Goal: Task Accomplishment & Management: Use online tool/utility

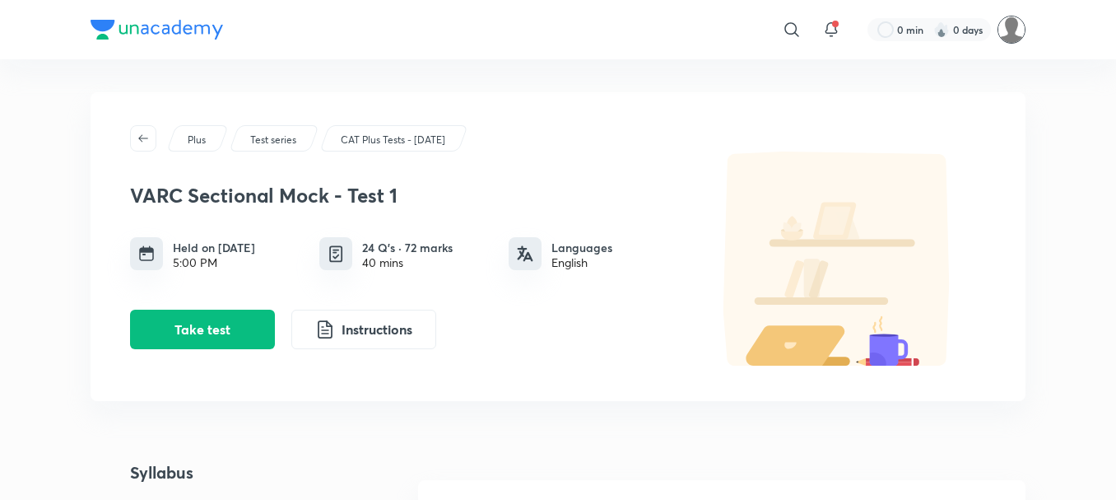
click at [1012, 34] on img at bounding box center [1011, 30] width 28 height 28
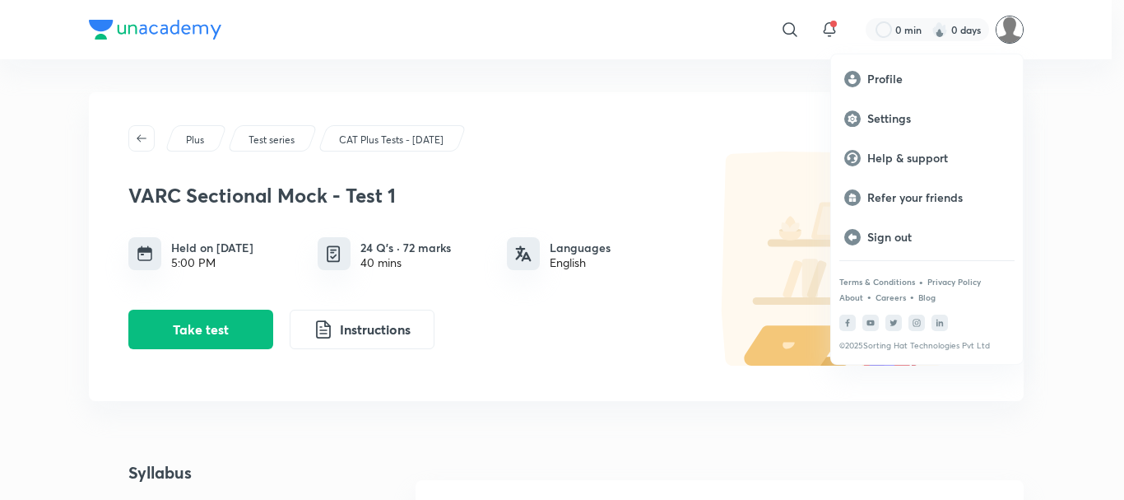
click at [738, 189] on div at bounding box center [562, 250] width 1124 height 500
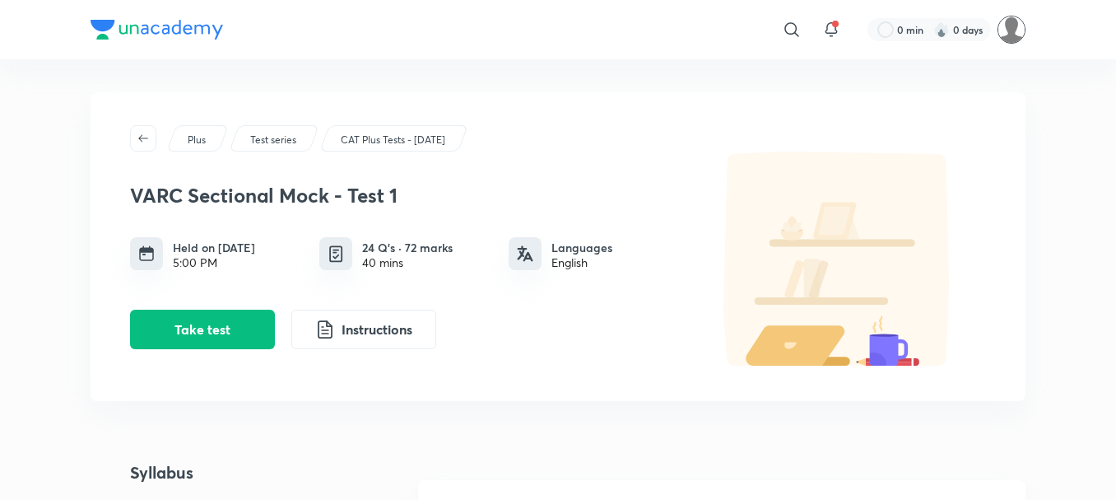
click at [1011, 35] on img at bounding box center [1011, 30] width 28 height 28
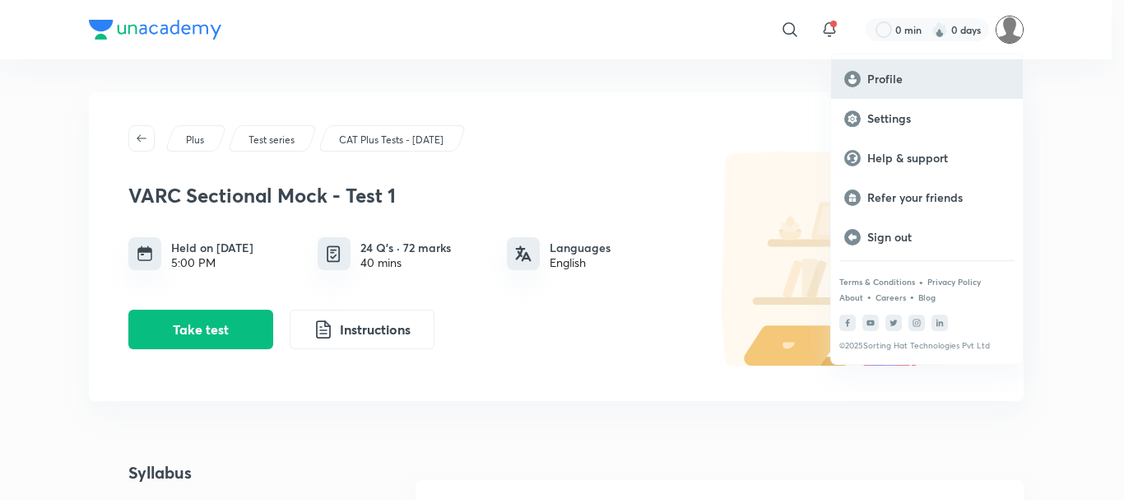
click at [888, 94] on div "Profile" at bounding box center [927, 79] width 192 height 40
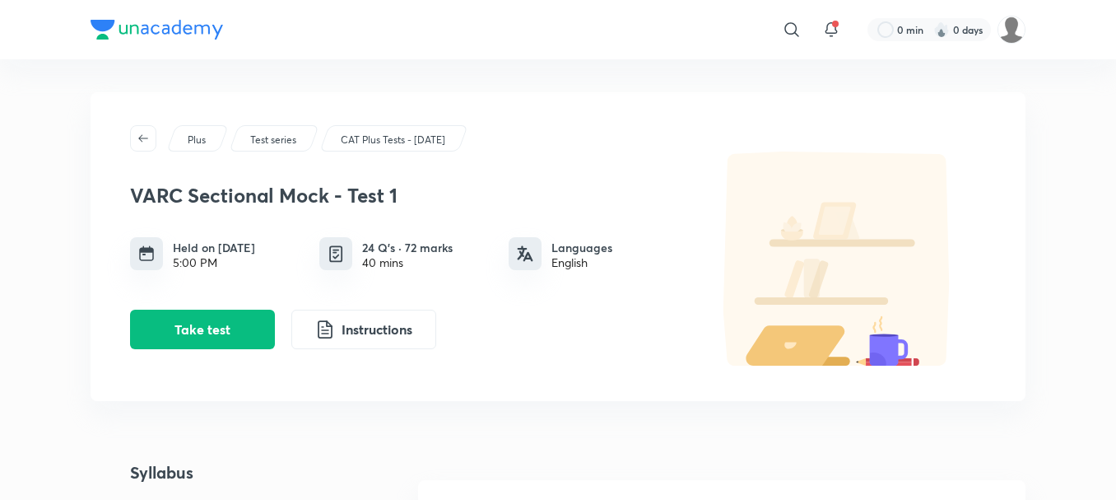
click at [272, 146] on p "Test series" at bounding box center [273, 140] width 46 height 15
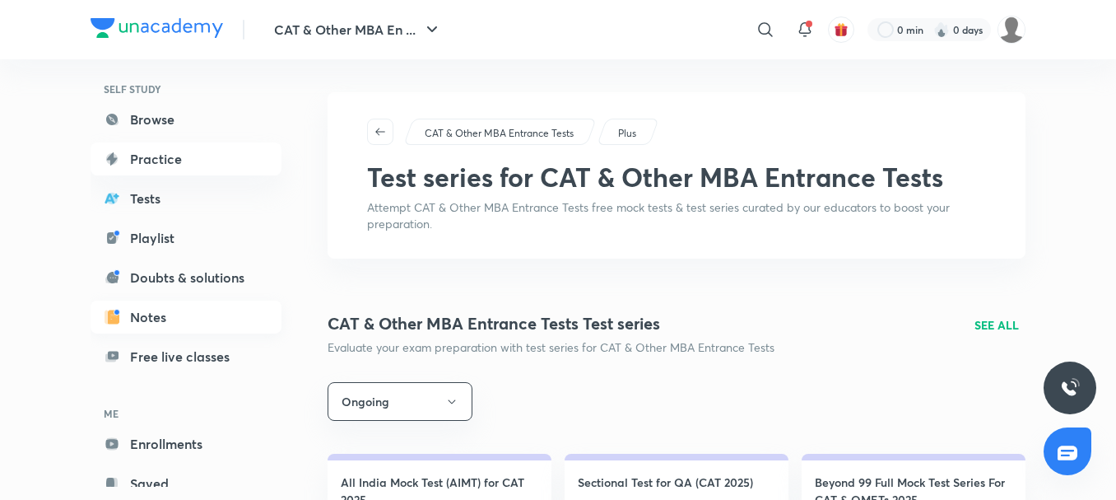
scroll to position [123, 0]
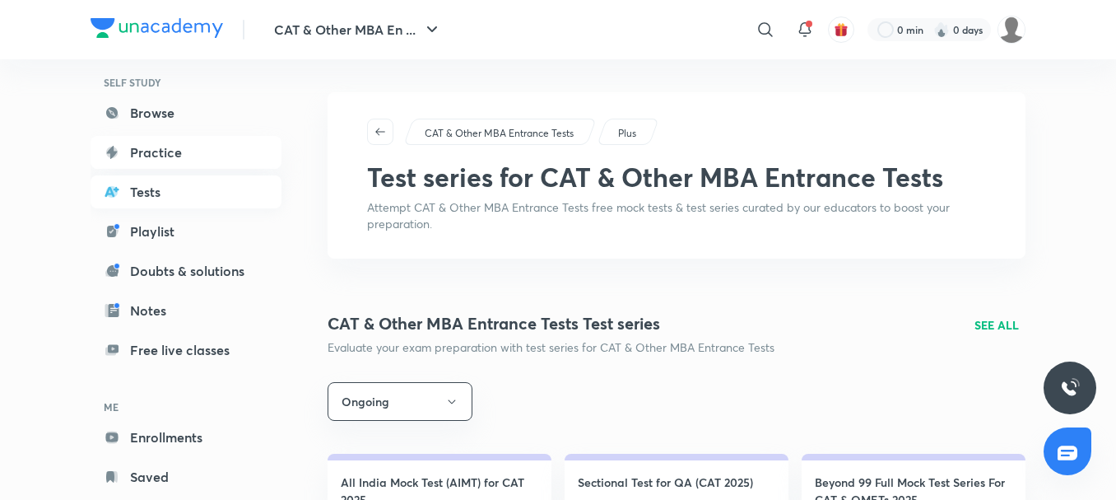
click at [160, 186] on link "Tests" at bounding box center [186, 191] width 191 height 33
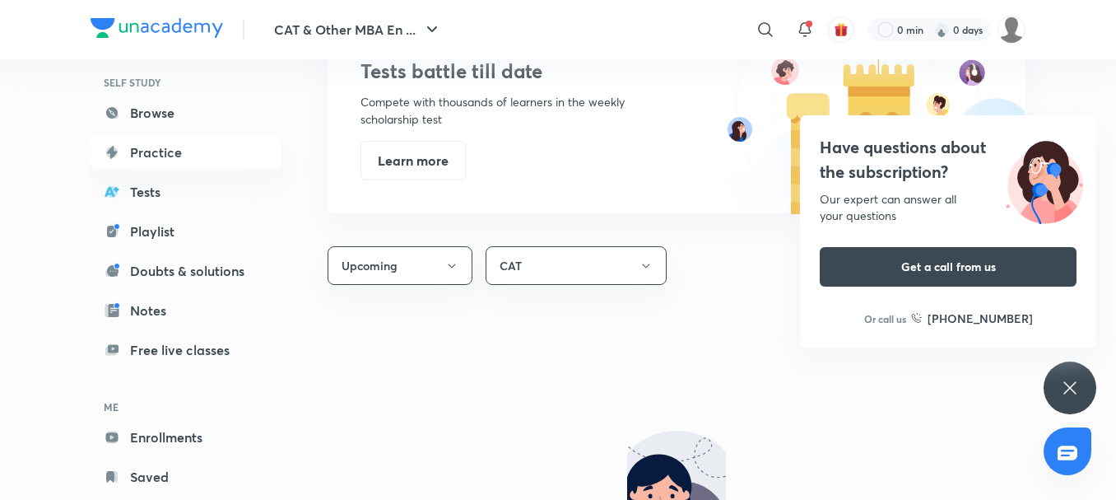
scroll to position [791, 0]
click at [155, 184] on link "Tests" at bounding box center [186, 191] width 191 height 33
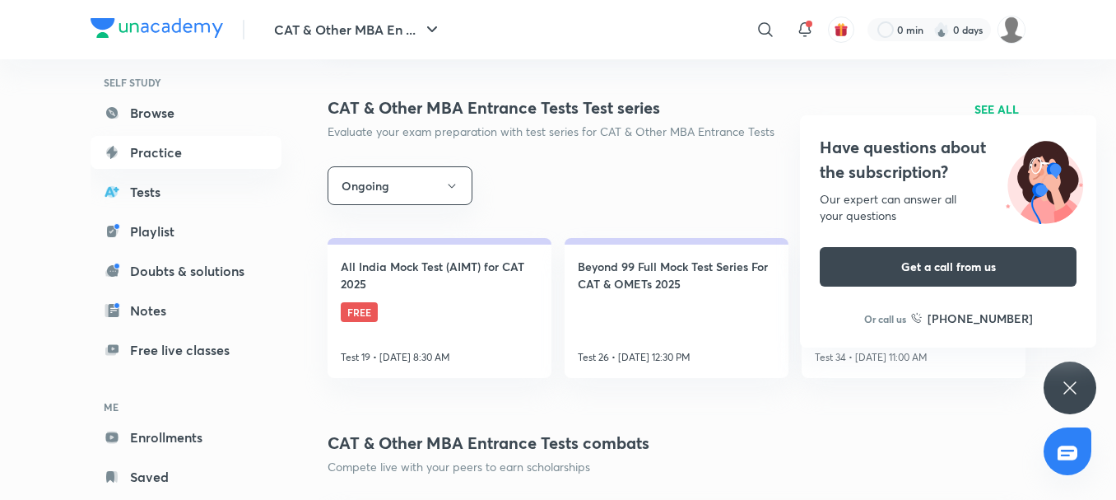
scroll to position [241, 0]
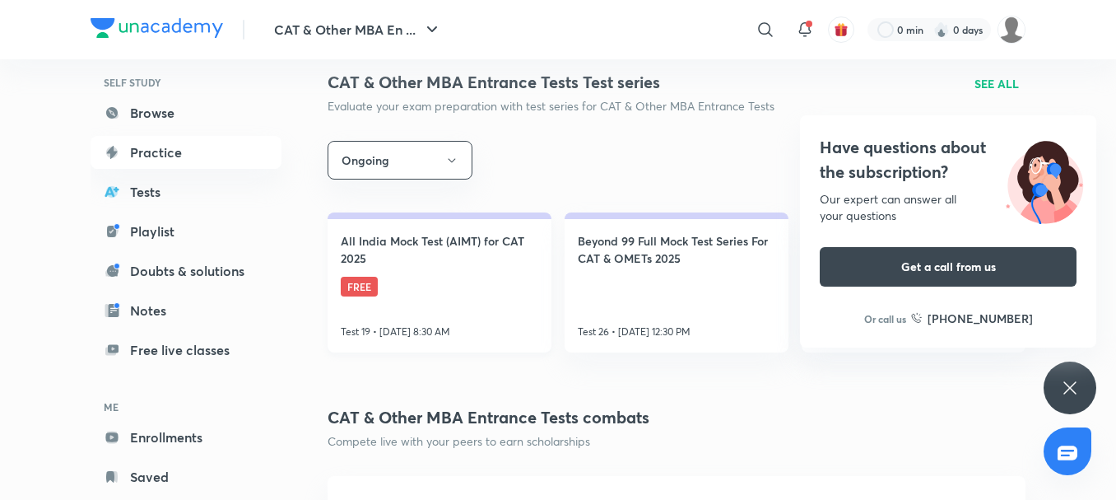
click at [467, 233] on h4 "All India Mock Test (AIMT) for CAT 2025" at bounding box center [440, 249] width 198 height 35
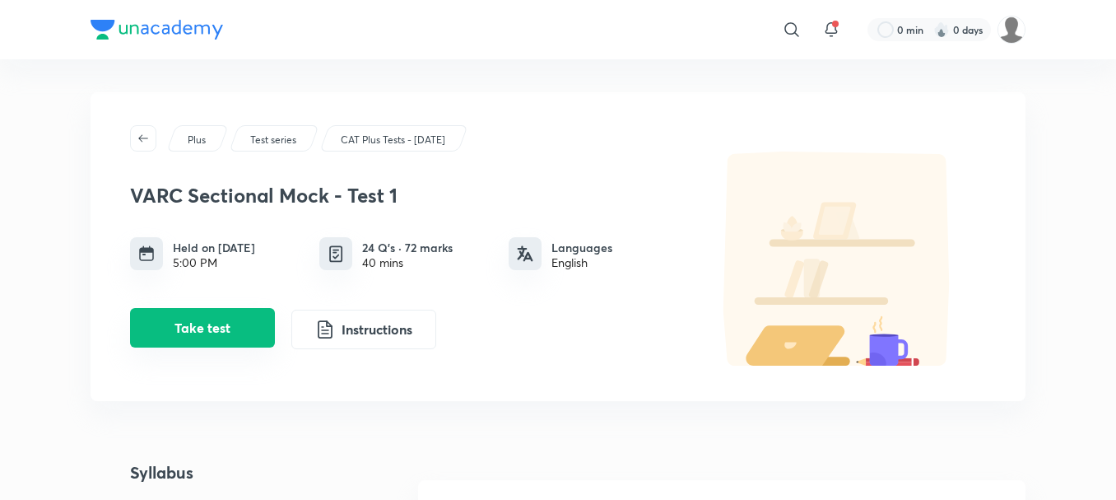
click at [200, 329] on button "Take test" at bounding box center [202, 328] width 145 height 40
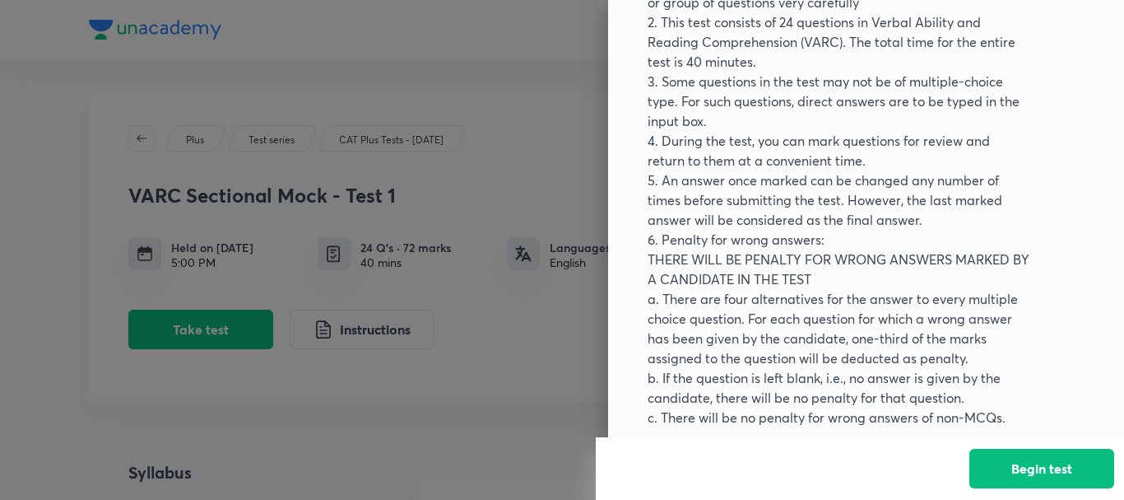
scroll to position [177, 0]
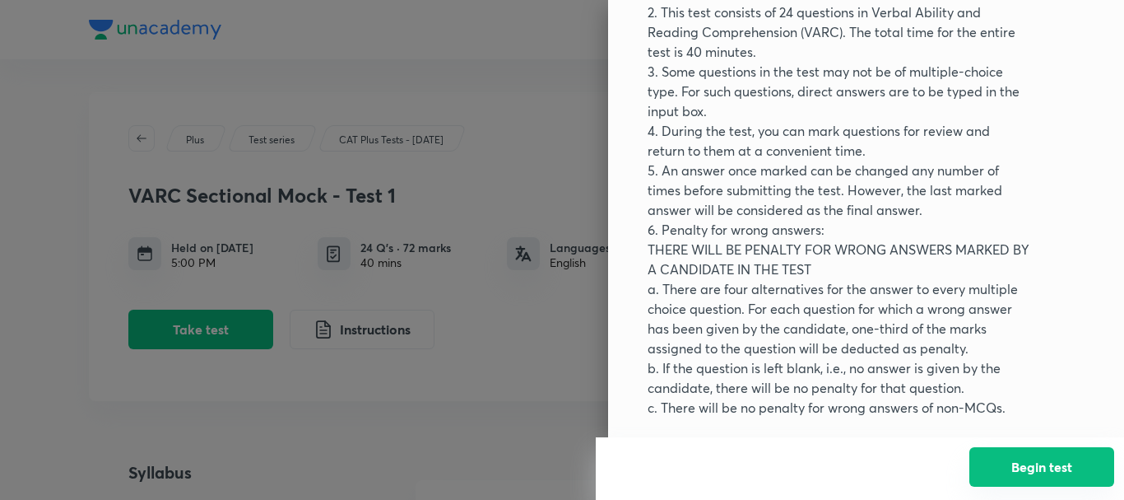
click at [1037, 472] on button "Begin test" at bounding box center [1042, 467] width 145 height 40
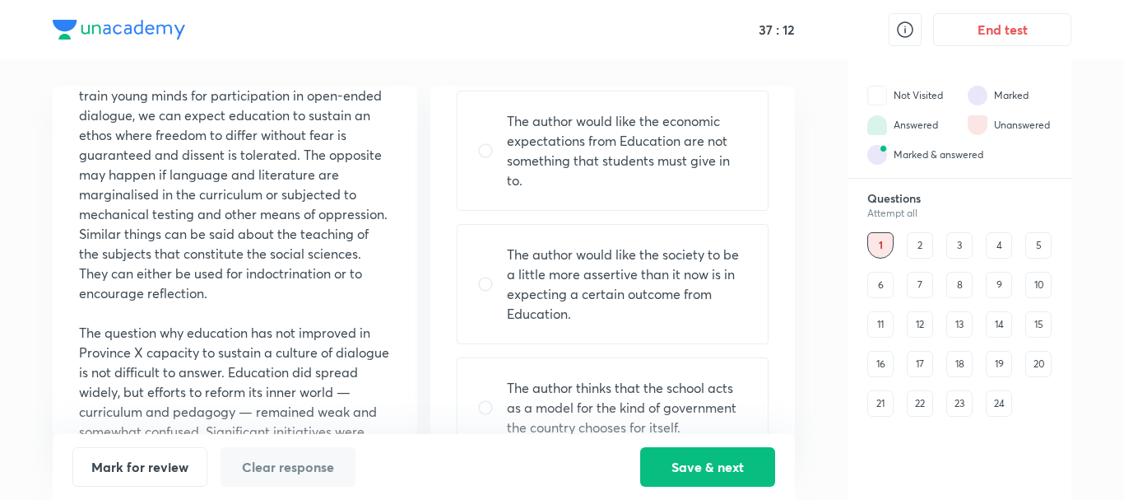
scroll to position [459, 0]
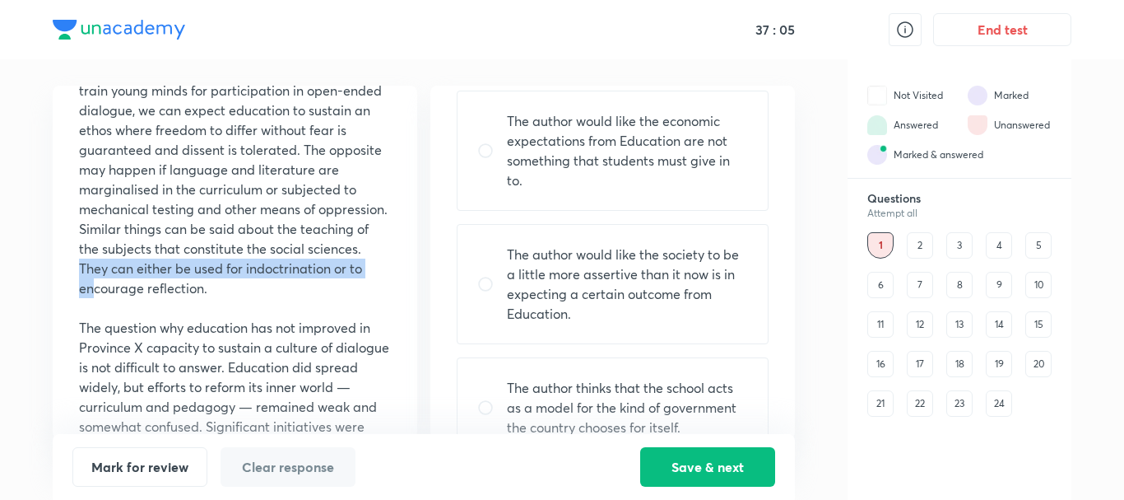
drag, startPoint x: 137, startPoint y: 290, endPoint x: 218, endPoint y: 311, distance: 83.4
click at [218, 298] on p "Similarly, if language and literature are taught to train young minds for parti…" at bounding box center [235, 179] width 312 height 237
click at [298, 318] on p at bounding box center [235, 308] width 312 height 20
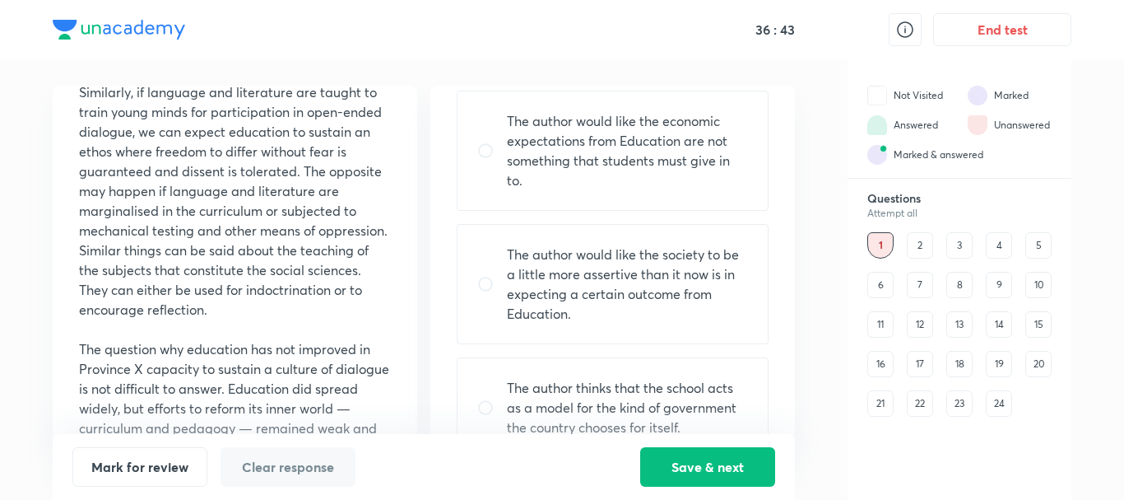
scroll to position [439, 0]
click at [255, 262] on p "Similarly, if language and literature are taught to train young minds for parti…" at bounding box center [235, 199] width 312 height 237
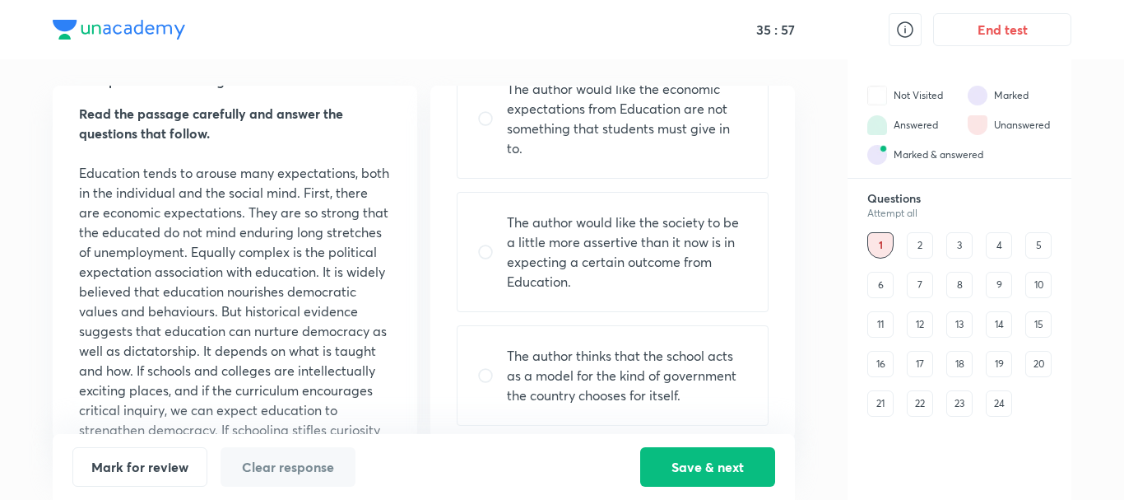
scroll to position [266, 0]
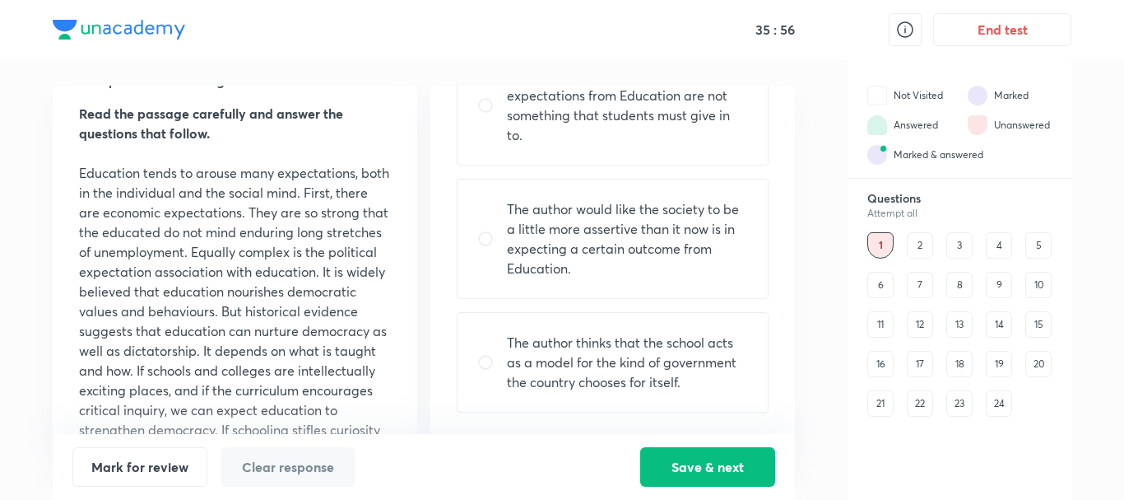
click at [642, 394] on div "The author thinks that the school acts as a model for the kind of government th…" at bounding box center [613, 362] width 312 height 100
radio input "true"
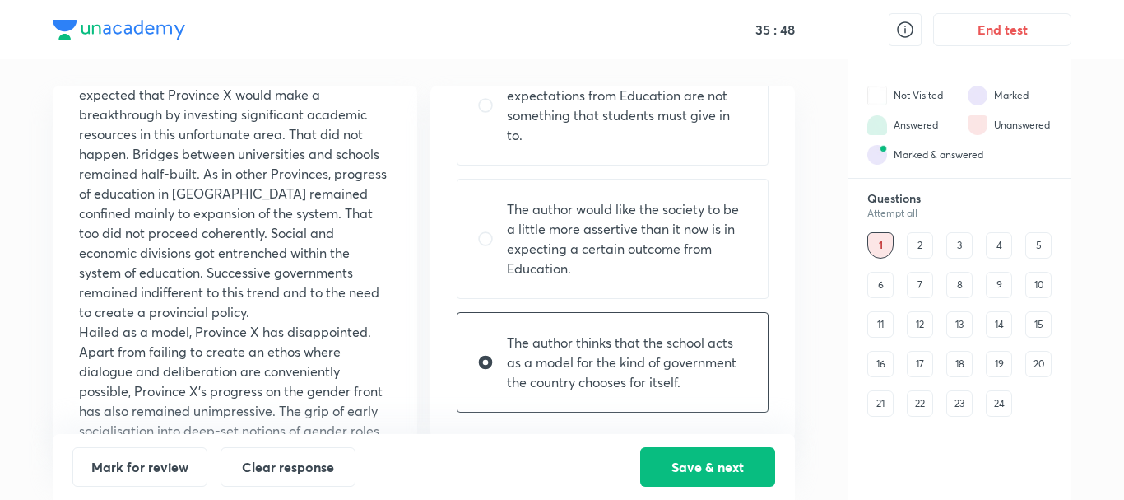
scroll to position [856, 0]
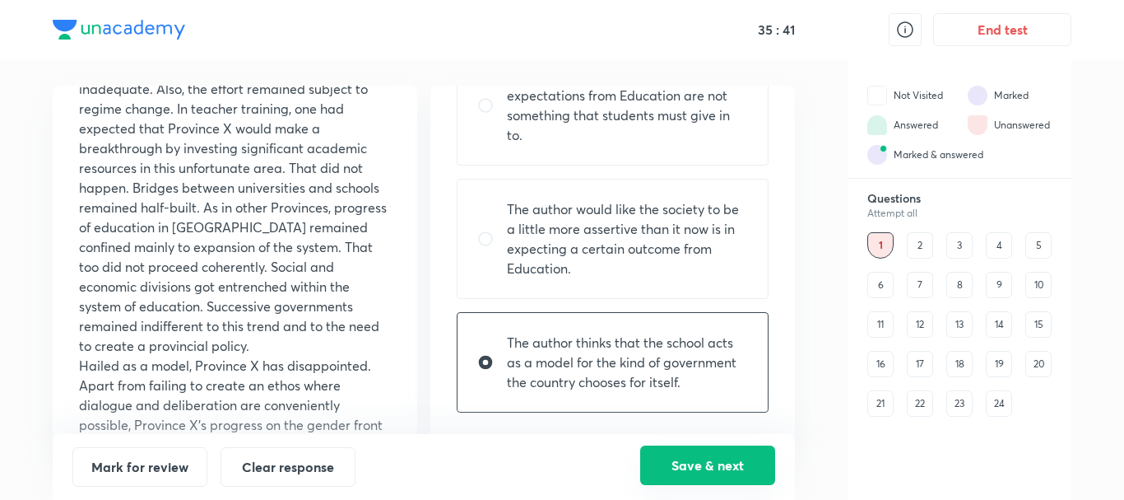
click at [684, 476] on button "Save & next" at bounding box center [707, 465] width 135 height 40
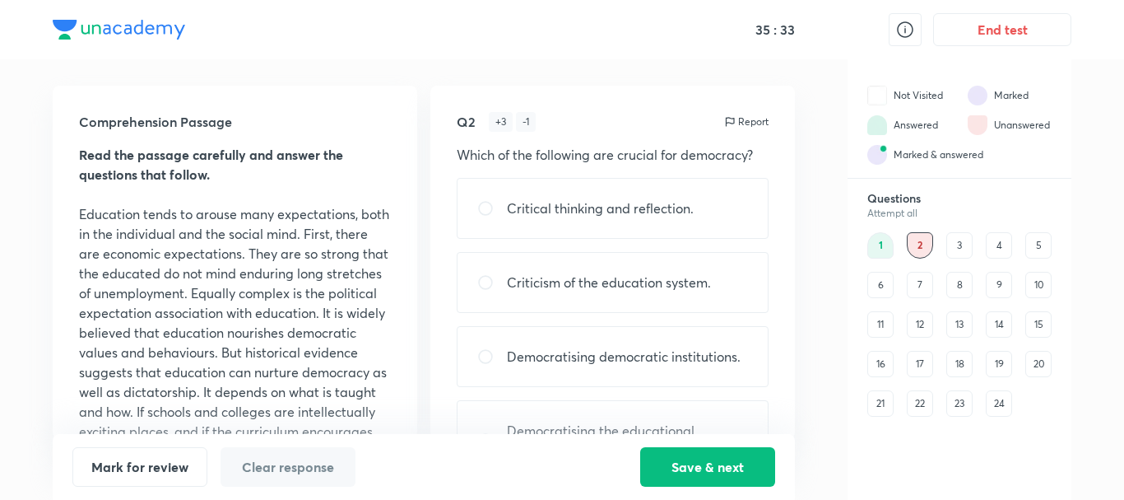
scroll to position [68, 0]
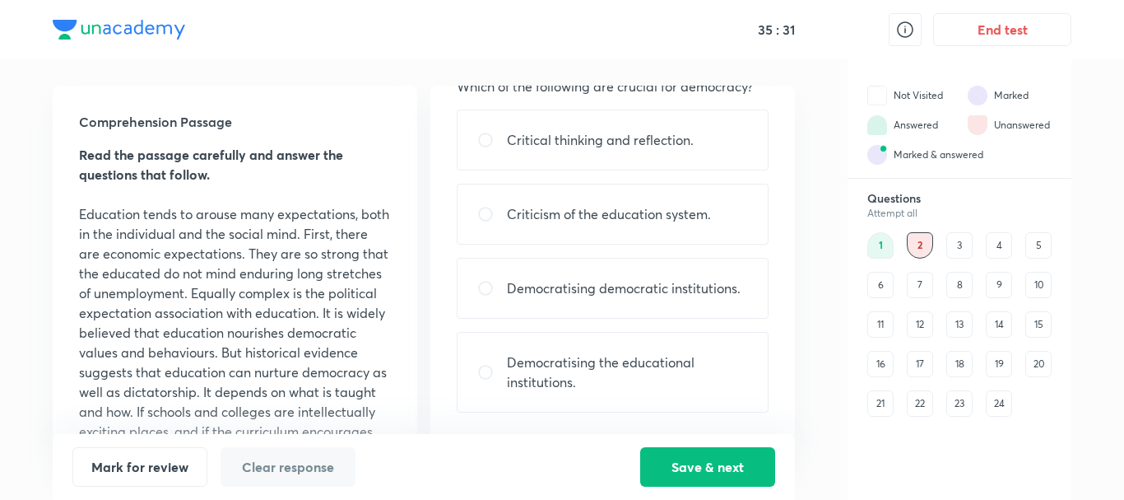
click at [660, 386] on p "Democratising the educational institutions." at bounding box center [627, 372] width 241 height 40
radio input "true"
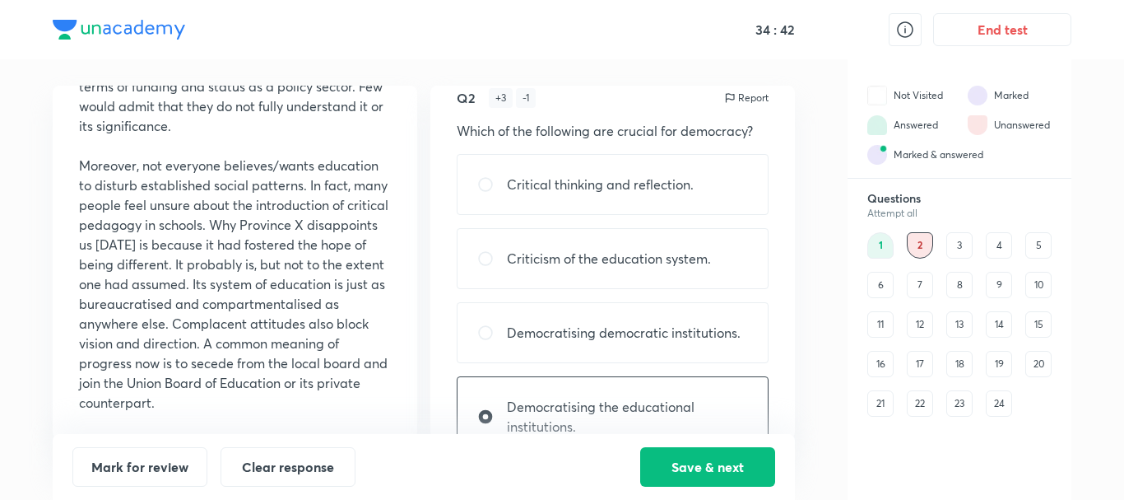
scroll to position [0, 0]
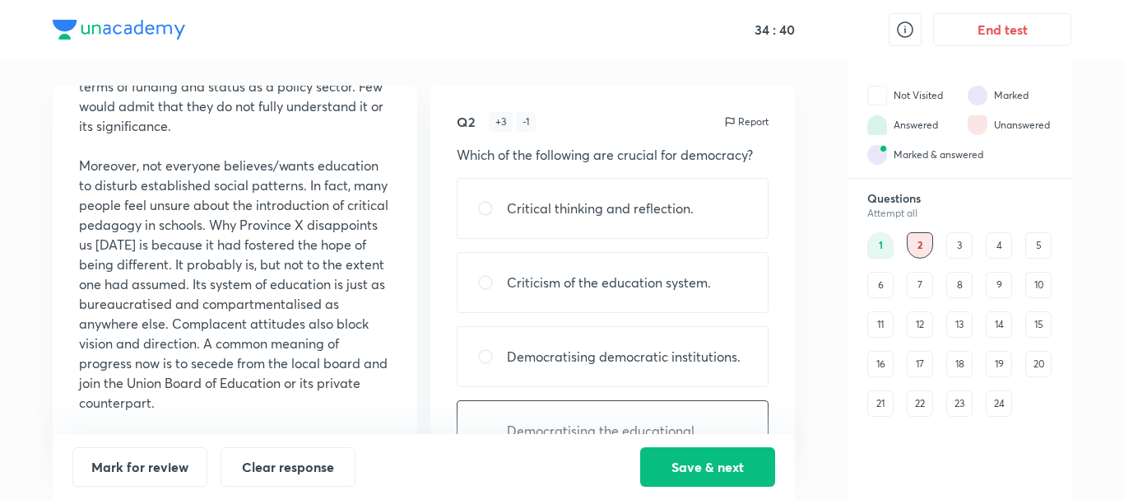
click at [677, 230] on div "Critical thinking and reflection." at bounding box center [613, 208] width 312 height 61
radio input "true"
radio input "false"
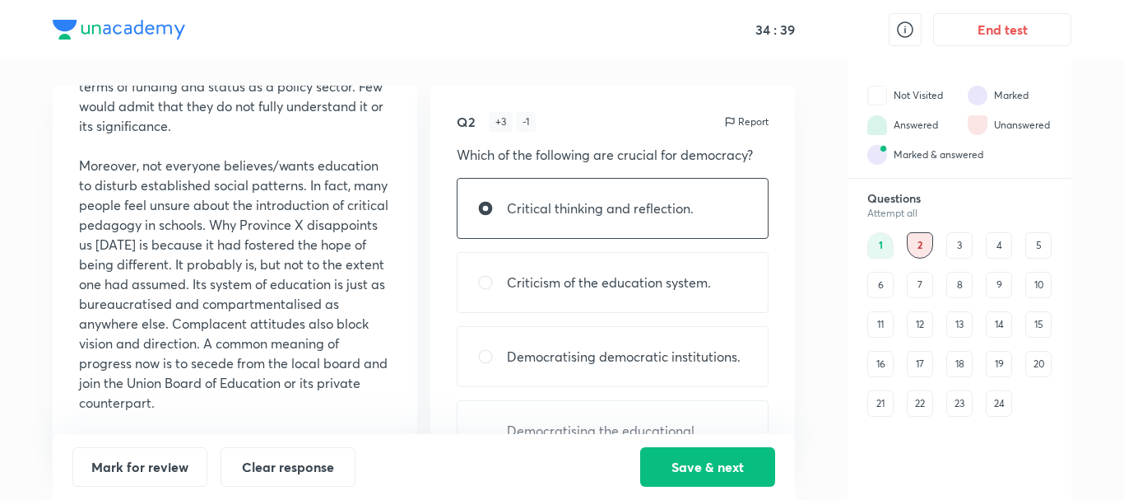
scroll to position [68, 0]
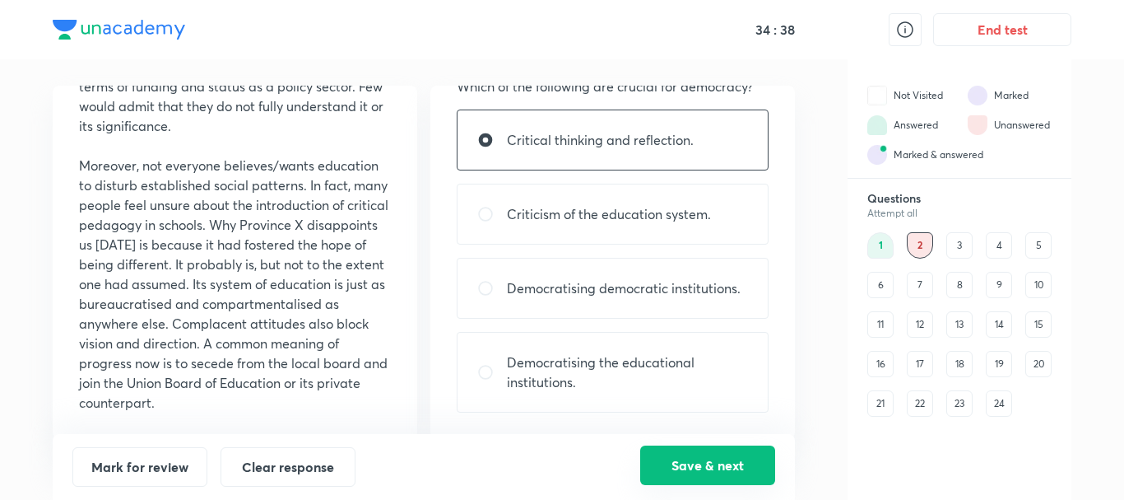
click at [705, 463] on button "Save & next" at bounding box center [707, 465] width 135 height 40
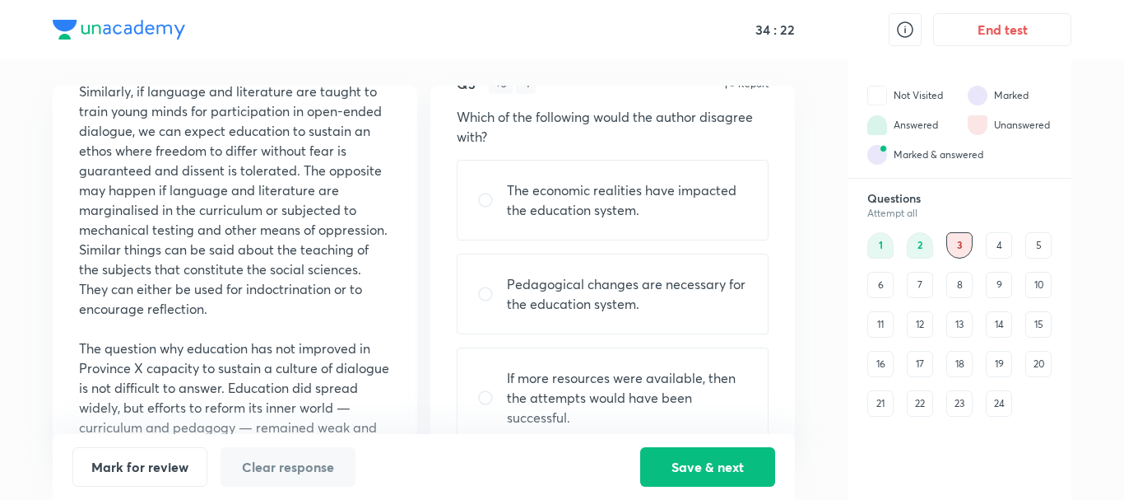
scroll to position [0, 0]
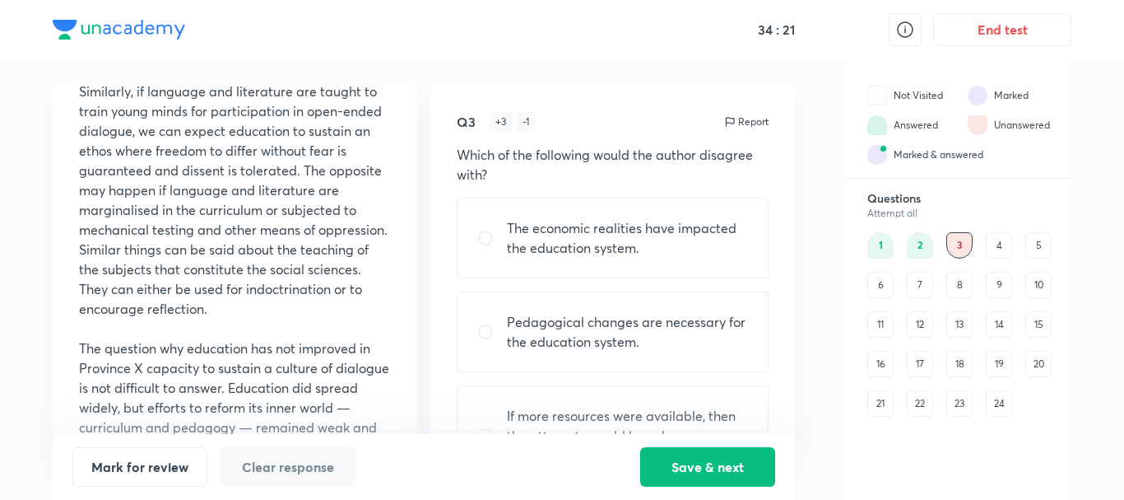
click at [572, 241] on p "The economic realities have impacted the education system." at bounding box center [627, 238] width 241 height 40
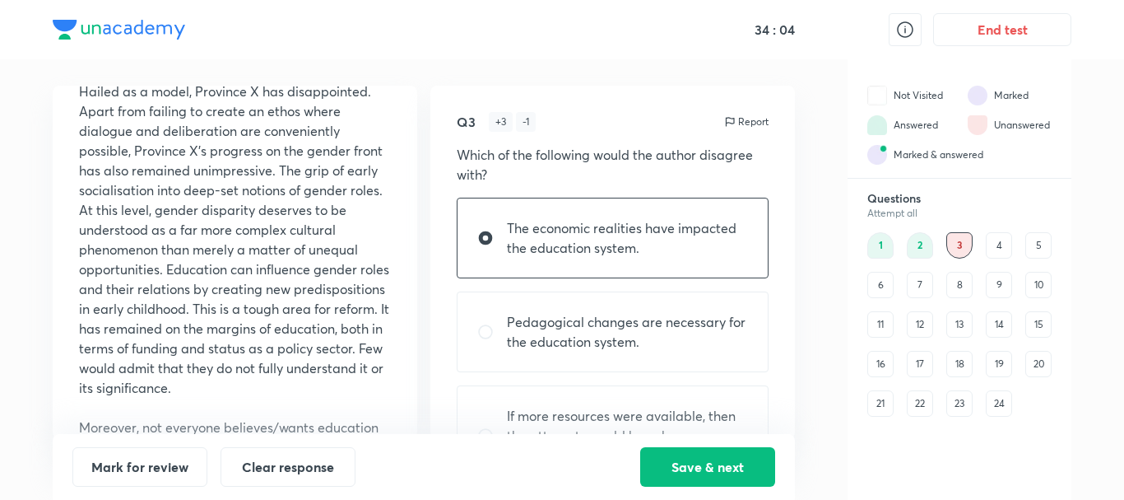
scroll to position [1142, 0]
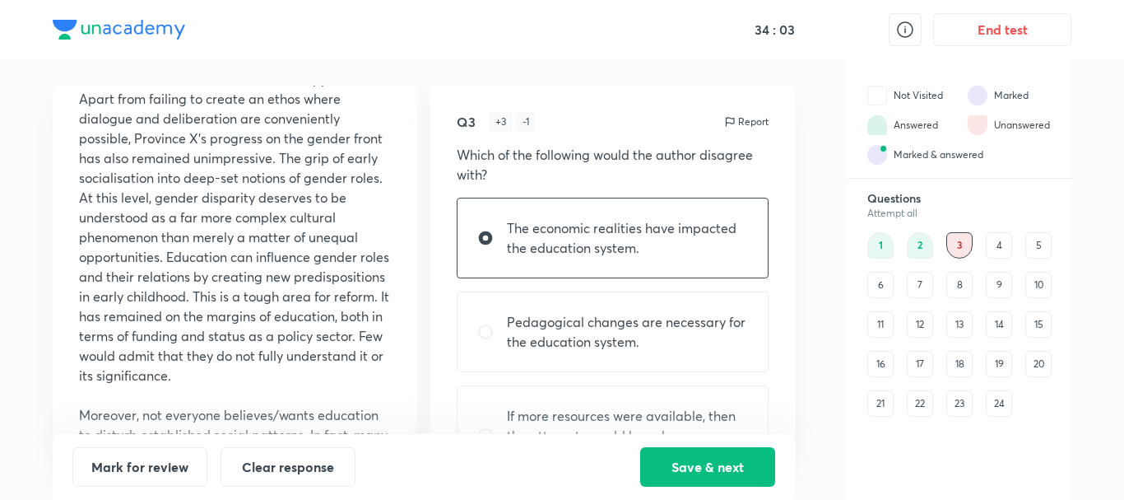
click at [625, 342] on p "Pedagogical changes are necessary for the education system." at bounding box center [627, 332] width 241 height 40
radio input "false"
radio input "true"
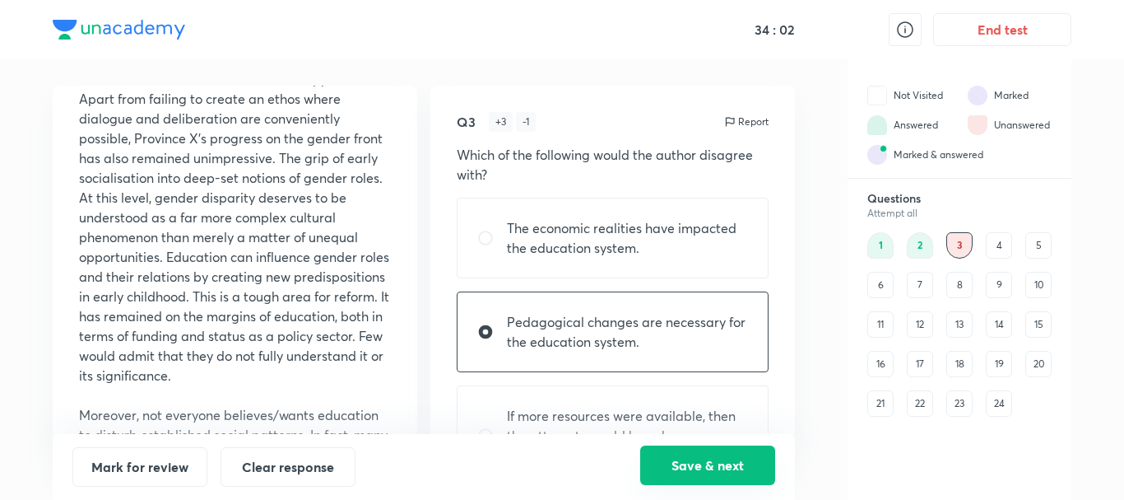
click at [721, 474] on button "Save & next" at bounding box center [707, 465] width 135 height 40
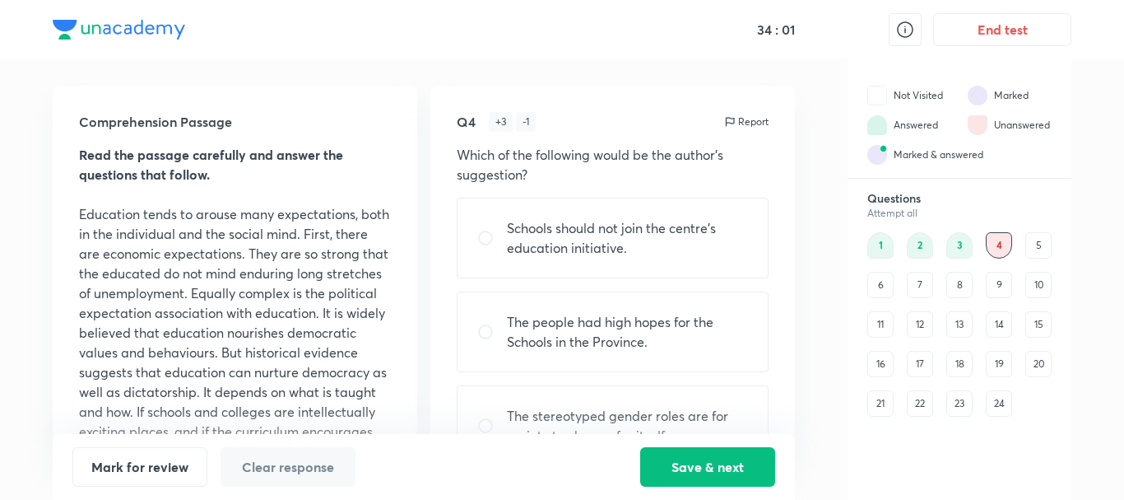
click at [675, 253] on p "Schools should not join the centre’s education initiative." at bounding box center [627, 238] width 241 height 40
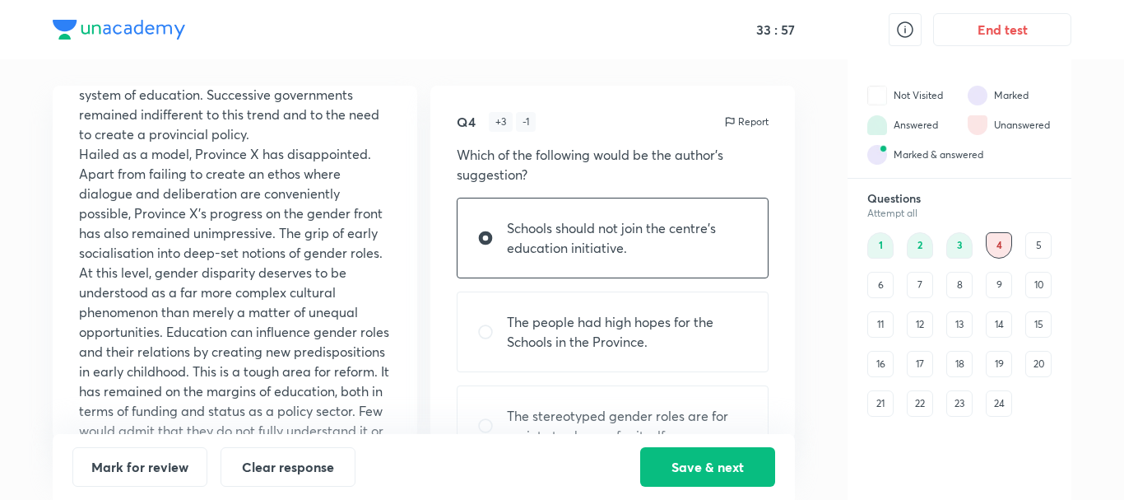
scroll to position [1411, 0]
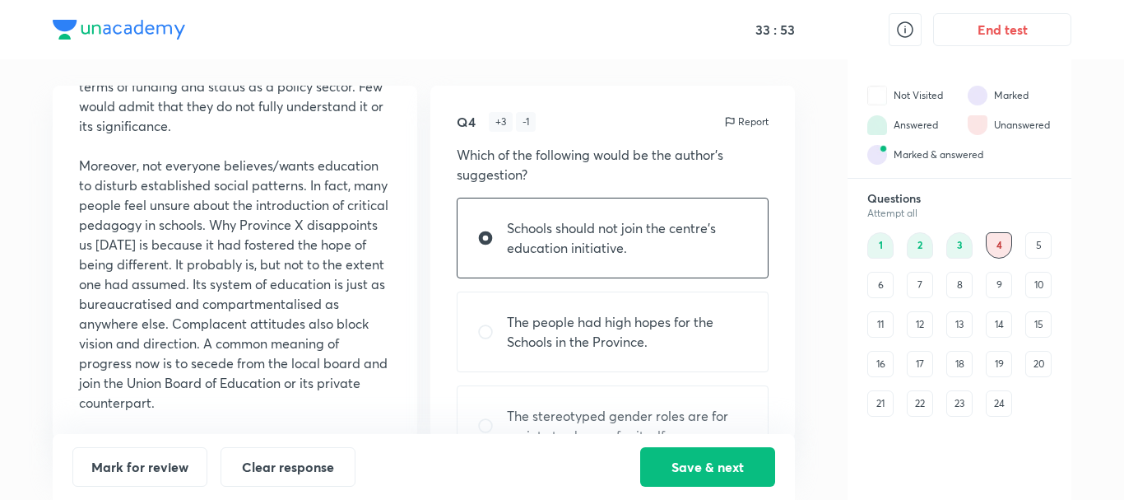
click at [531, 363] on div "The people had high hopes for the Schools in the Province." at bounding box center [613, 331] width 312 height 81
radio input "false"
radio input "true"
click at [614, 227] on p "Schools should not join the centre’s education initiative." at bounding box center [627, 238] width 241 height 40
radio input "true"
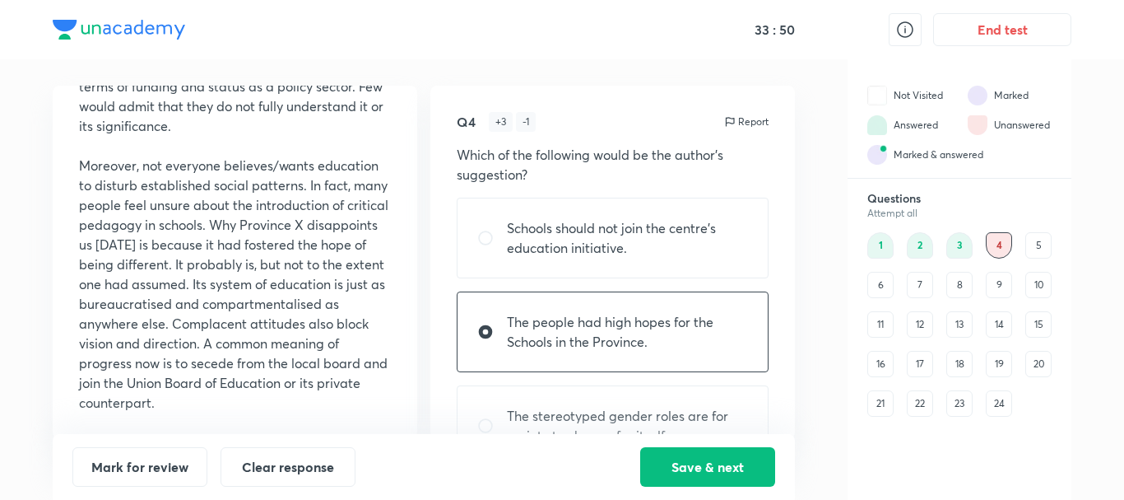
radio input "false"
click at [962, 243] on div "3" at bounding box center [959, 245] width 26 height 26
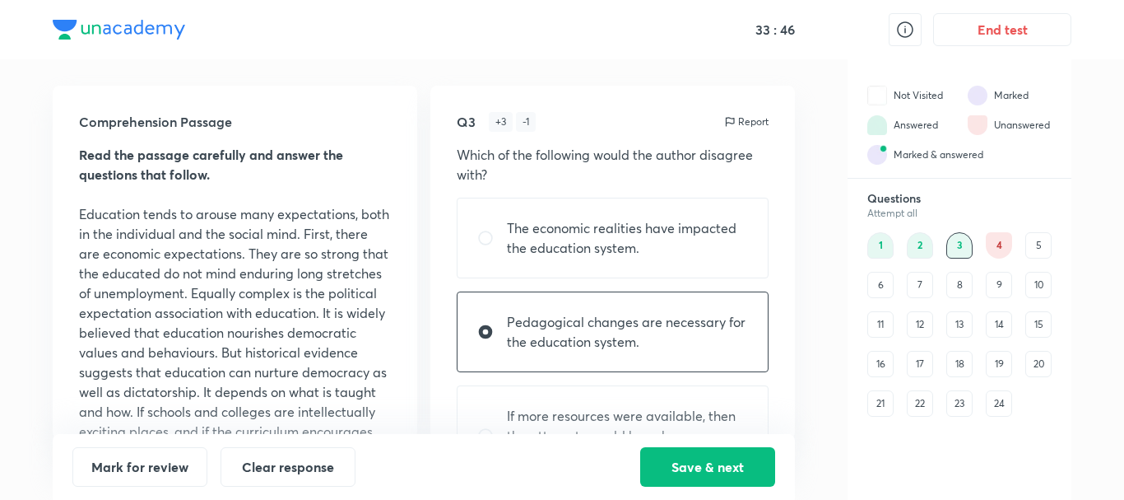
click at [1002, 249] on div "4" at bounding box center [999, 245] width 26 height 26
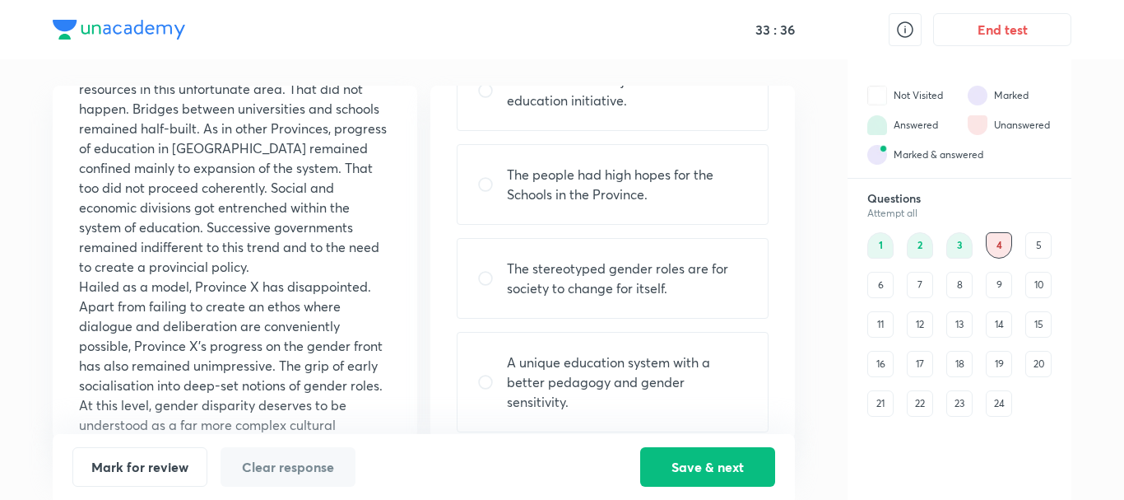
scroll to position [936, 0]
click at [582, 393] on div "A unique education system with a better pedagogy and gender sensitivity." at bounding box center [613, 382] width 312 height 100
radio input "true"
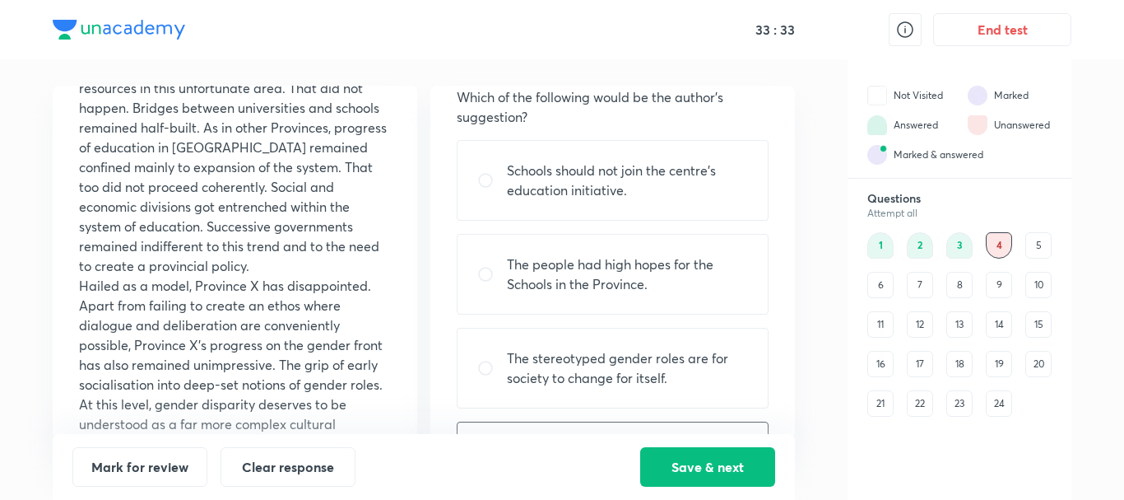
scroll to position [40, 0]
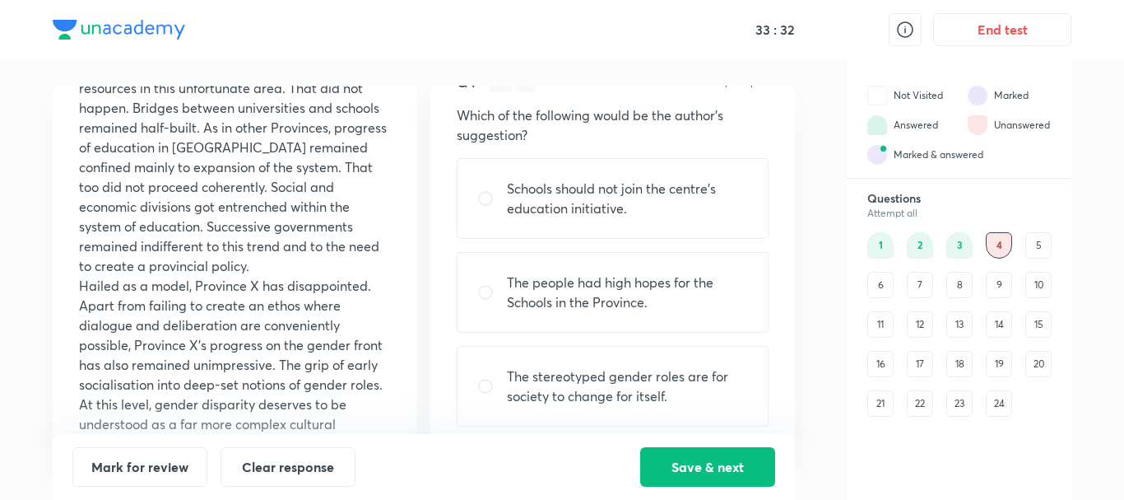
click at [635, 211] on p "Schools should not join the centre’s education initiative." at bounding box center [627, 199] width 241 height 40
radio input "true"
radio input "false"
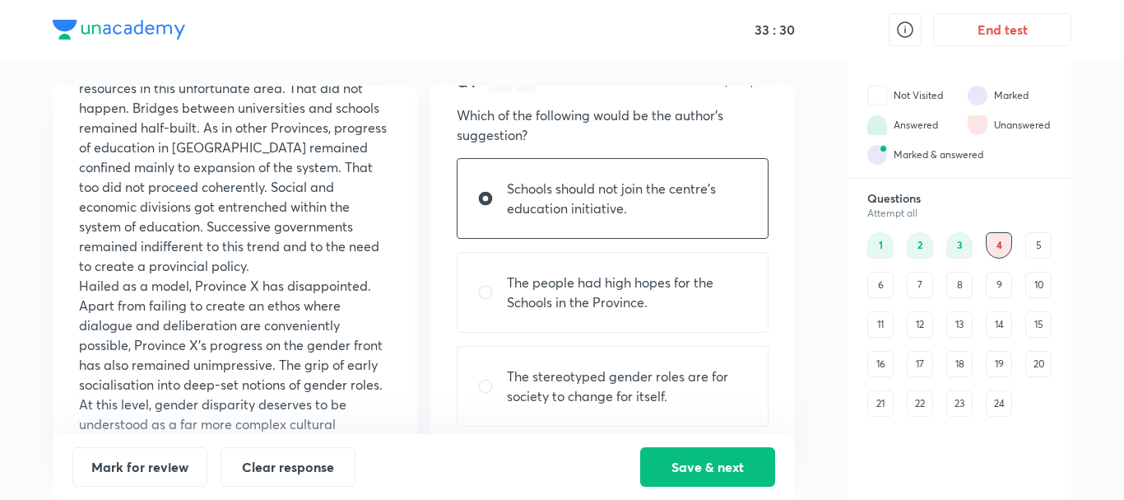
click at [619, 296] on p "The people had high hopes for the Schools in the Province." at bounding box center [627, 292] width 241 height 40
radio input "false"
radio input "true"
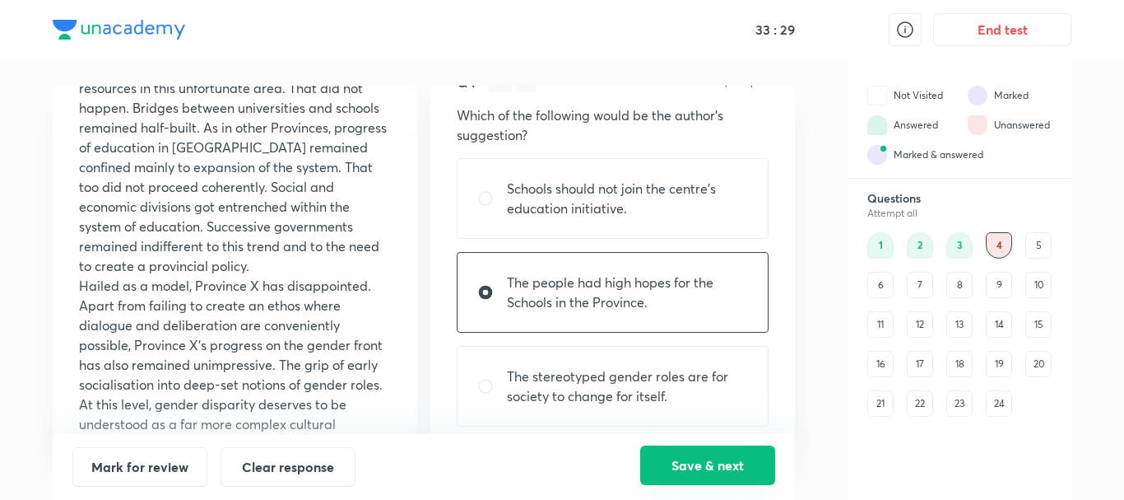
click at [718, 463] on button "Save & next" at bounding box center [707, 465] width 135 height 40
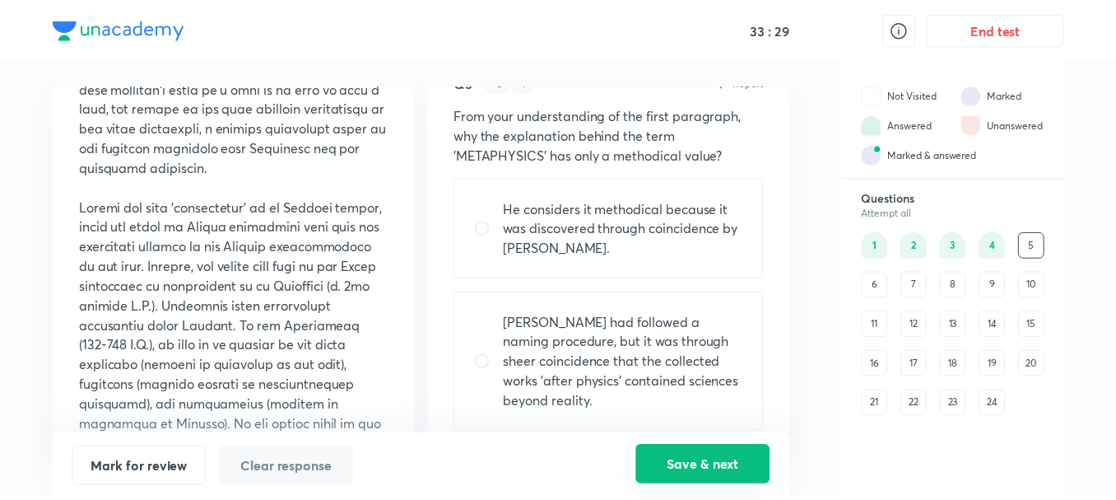
scroll to position [0, 0]
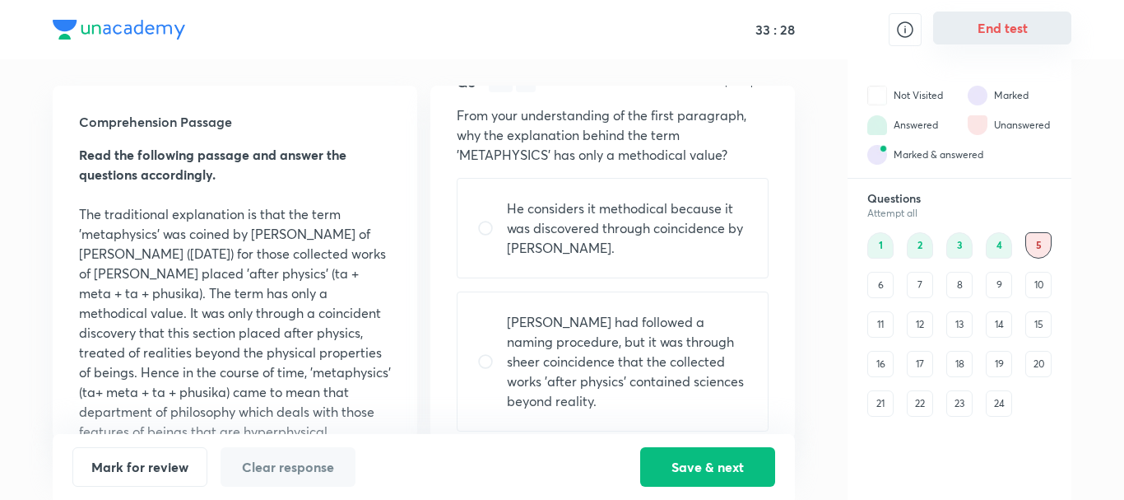
click at [1015, 40] on button "End test" at bounding box center [1002, 28] width 138 height 33
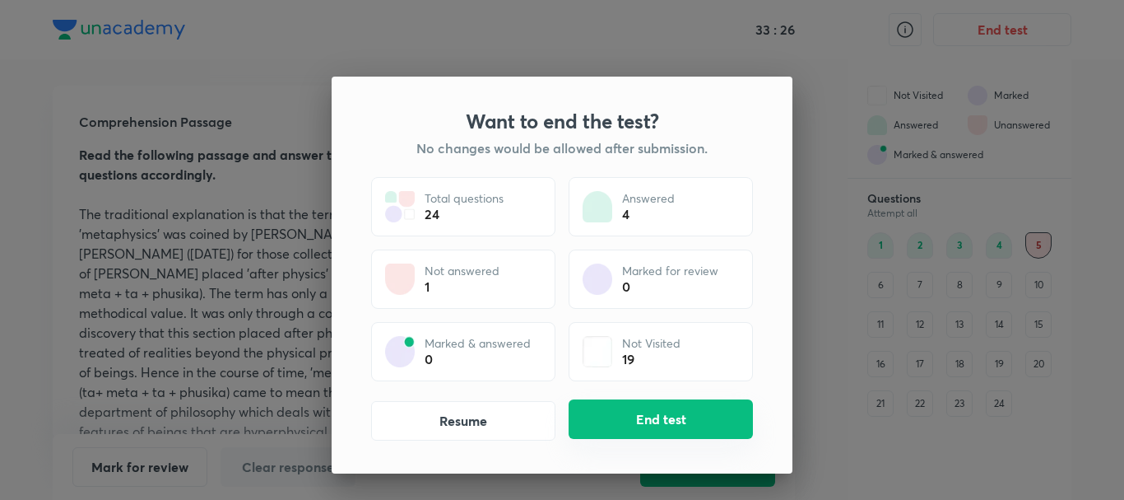
click at [683, 426] on button "End test" at bounding box center [661, 419] width 184 height 40
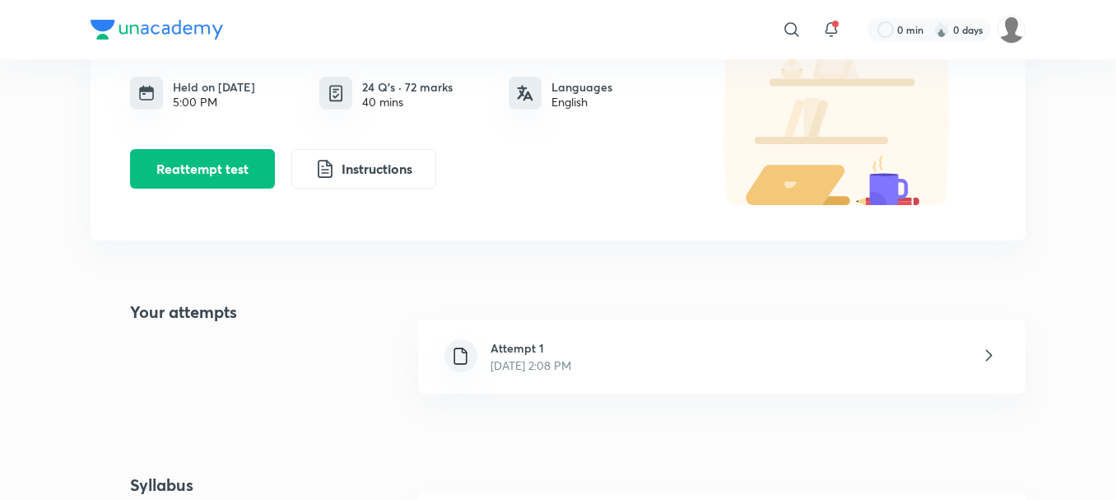
scroll to position [129, 0]
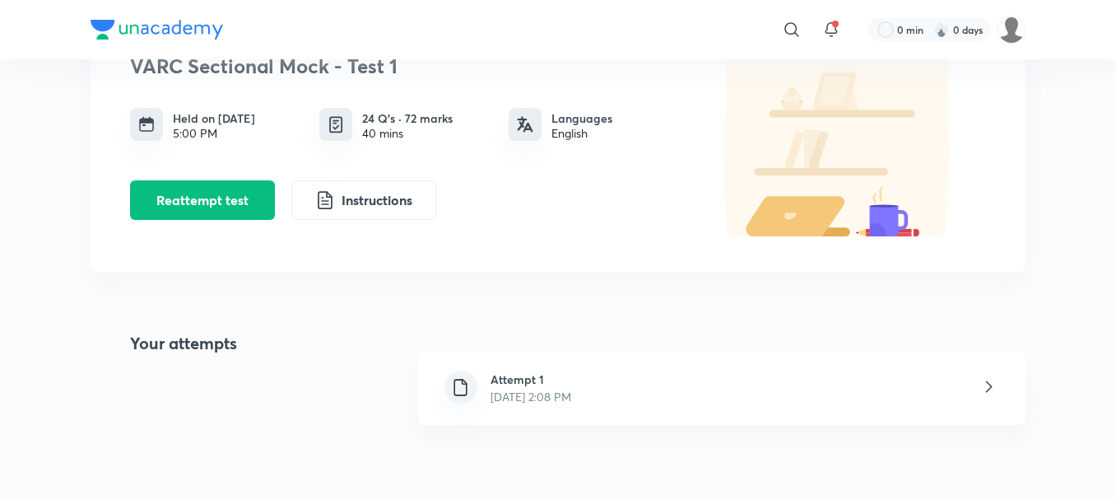
drag, startPoint x: 680, startPoint y: 421, endPoint x: 661, endPoint y: 406, distance: 24.6
click at [680, 425] on div "Attempt 1 [DATE] 2:08 PM" at bounding box center [721, 388] width 607 height 74
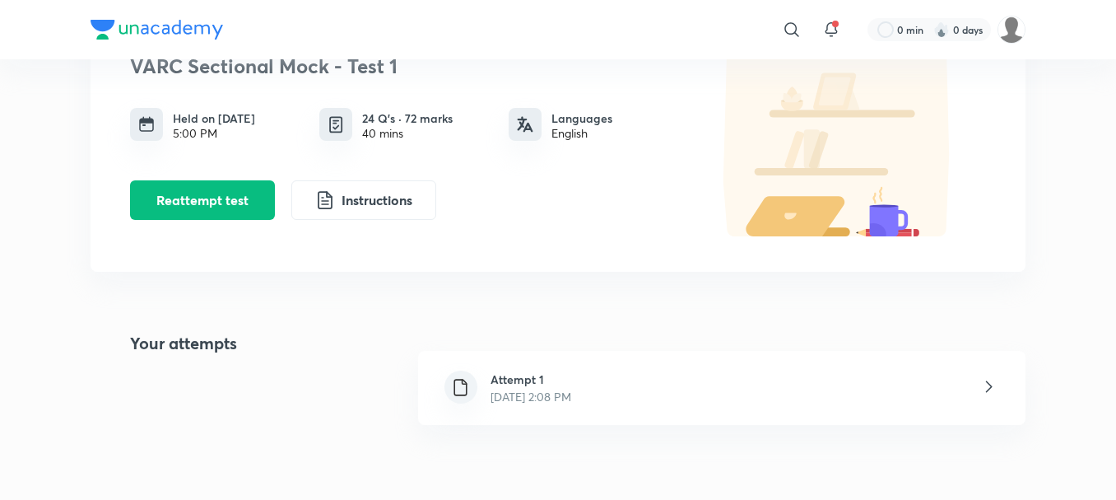
click at [679, 425] on div "Attempt 1 [DATE] 2:08 PM" at bounding box center [721, 388] width 607 height 74
click at [678, 423] on div "Attempt 1 [DATE] 2:08 PM" at bounding box center [721, 388] width 607 height 74
click at [678, 421] on div "Attempt 1 [DATE] 2:08 PM" at bounding box center [721, 388] width 607 height 74
click at [677, 420] on div "Attempt 1 [DATE] 2:08 PM" at bounding box center [721, 388] width 607 height 74
click at [676, 417] on div "Attempt 1 [DATE] 2:08 PM" at bounding box center [721, 388] width 607 height 74
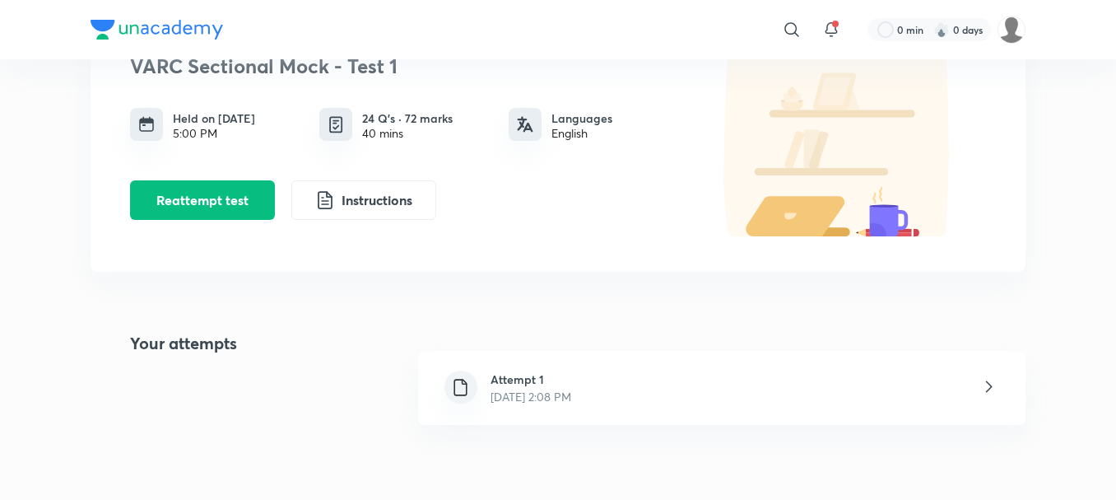
click at [675, 416] on div "Attempt 1 [DATE] 2:08 PM" at bounding box center [721, 388] width 607 height 74
click at [673, 415] on div "Attempt 1 [DATE] 2:08 PM" at bounding box center [721, 388] width 607 height 74
click at [672, 413] on div "Attempt 1 [DATE] 2:08 PM" at bounding box center [721, 388] width 607 height 74
click at [661, 406] on div "Attempt 1 [DATE] 2:08 PM" at bounding box center [721, 388] width 607 height 74
